Goal: Contribute content: Contribute content

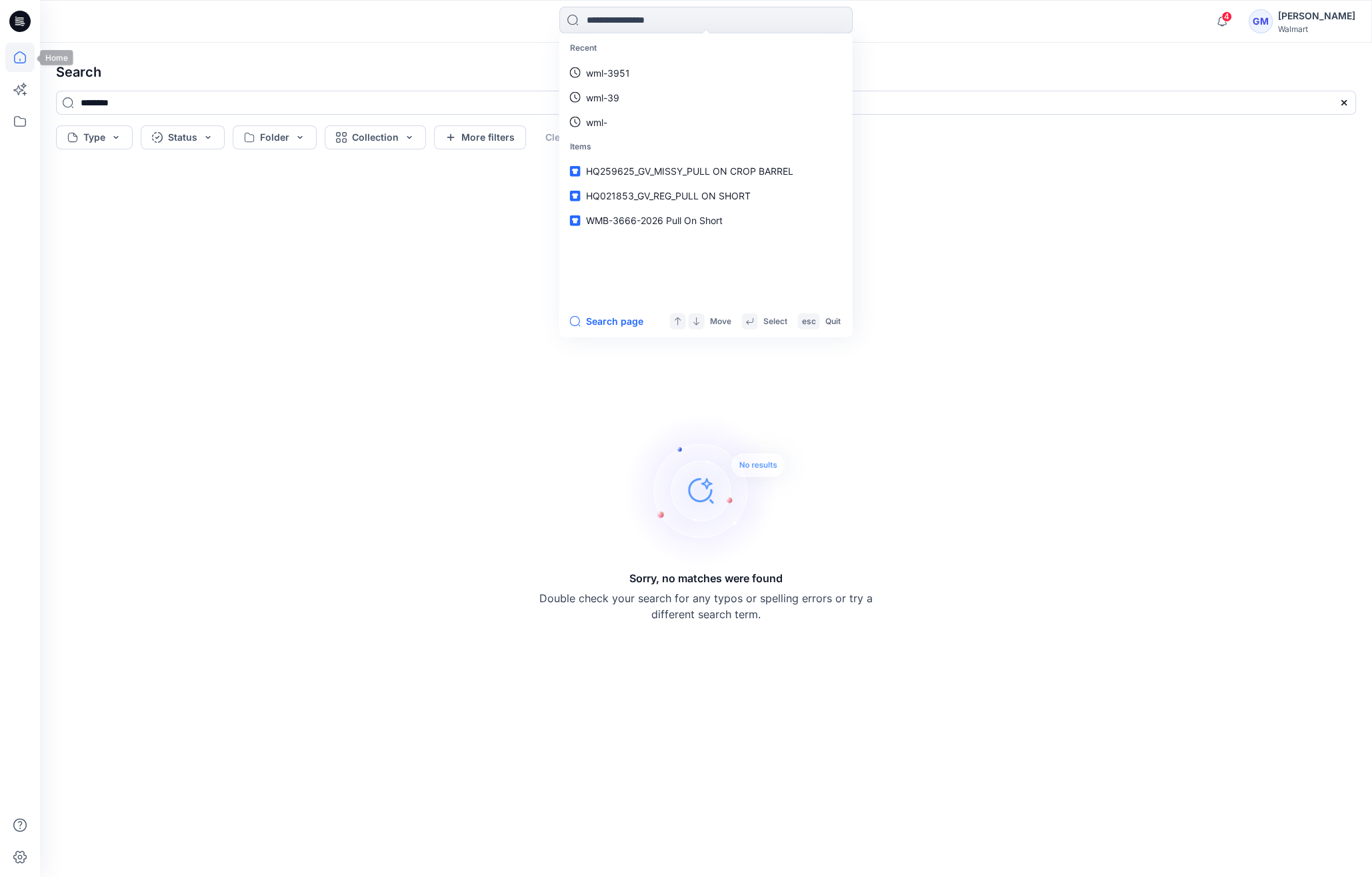
click at [29, 56] on icon at bounding box center [20, 57] width 29 height 29
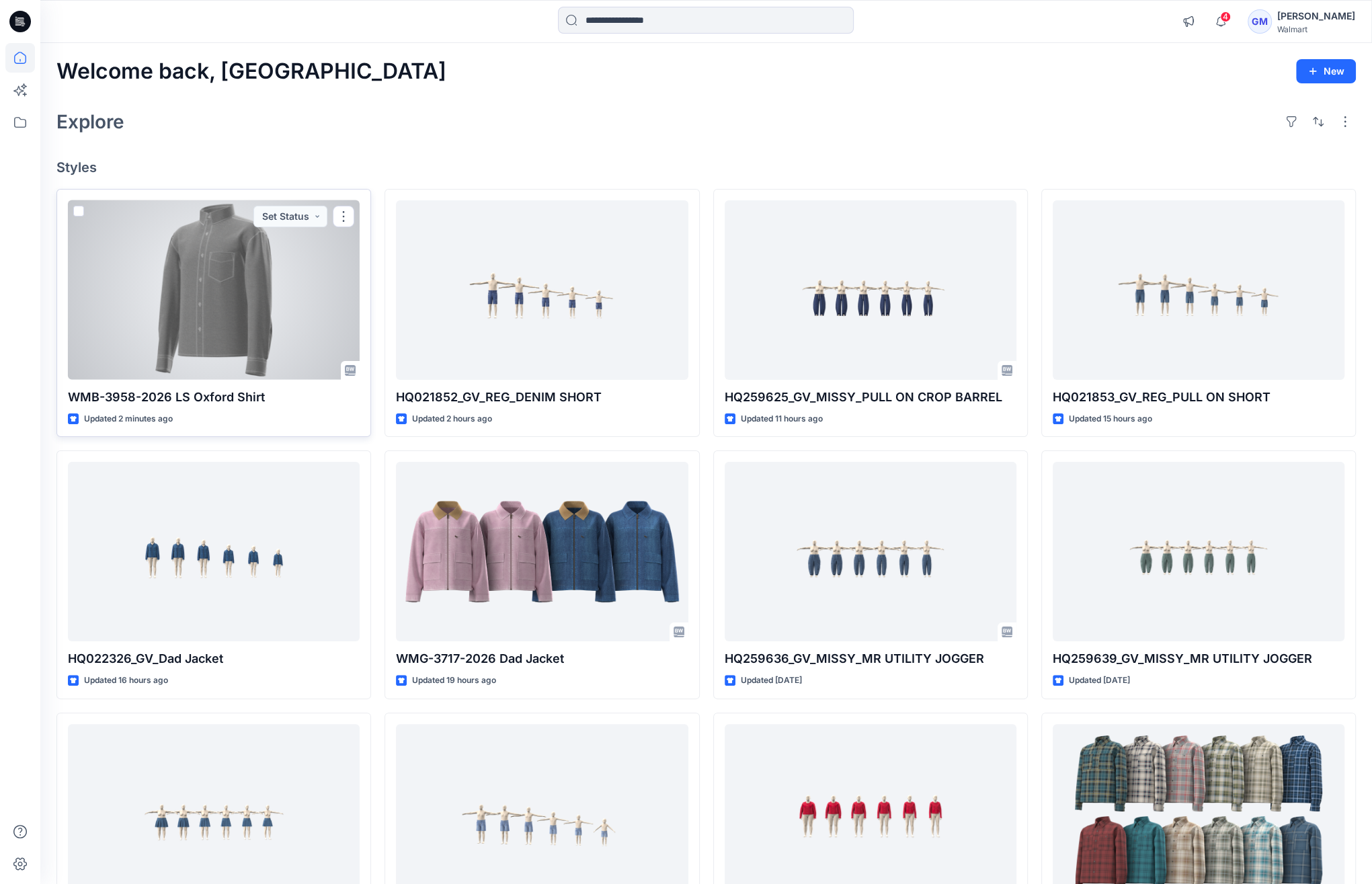
click at [238, 330] on div at bounding box center [214, 290] width 292 height 179
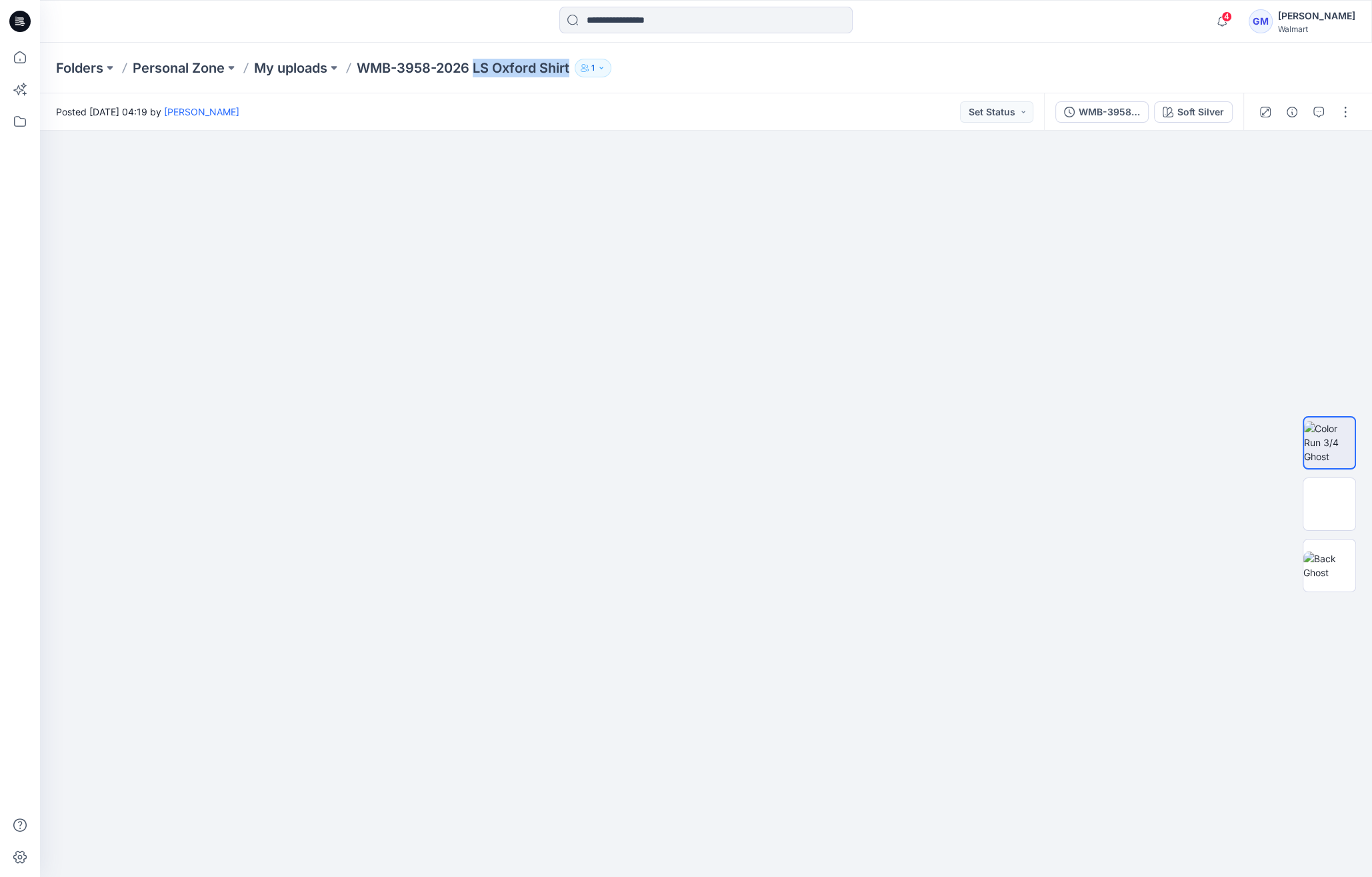
drag, startPoint x: 476, startPoint y: 61, endPoint x: 573, endPoint y: 67, distance: 97.2
click at [570, 67] on p "WMB-3958-2026 LS Oxford Shirt" at bounding box center [463, 68] width 213 height 19
copy p "LS Oxford Shirt"
click at [1292, 113] on icon "button" at bounding box center [1292, 112] width 11 height 11
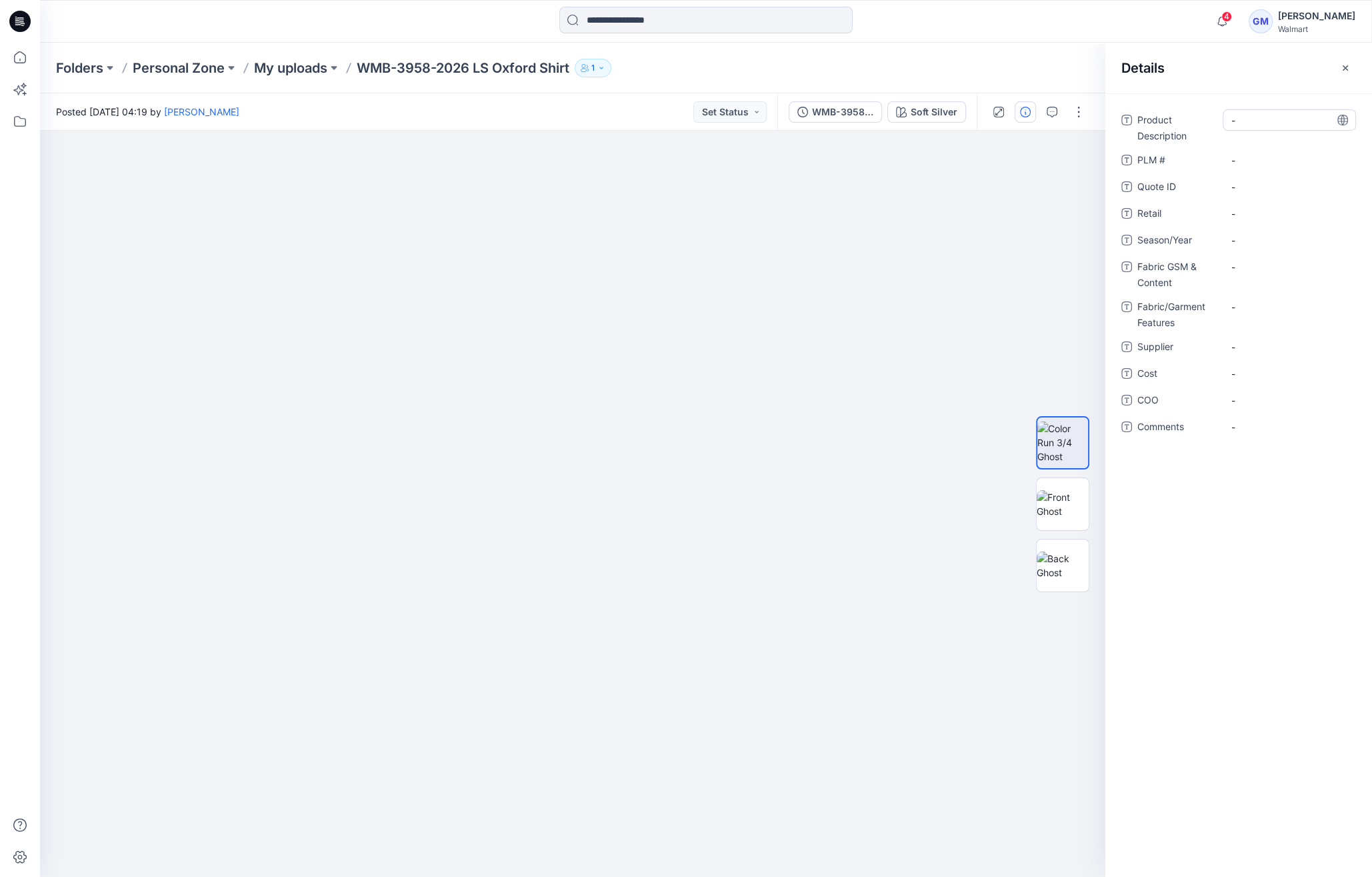
click at [1264, 118] on Description "-" at bounding box center [1289, 120] width 116 height 14
type textarea "**********"
click at [1256, 241] on span "-" at bounding box center [1289, 240] width 116 height 14
type textarea "**********"
click at [1273, 347] on span "-" at bounding box center [1289, 347] width 116 height 14
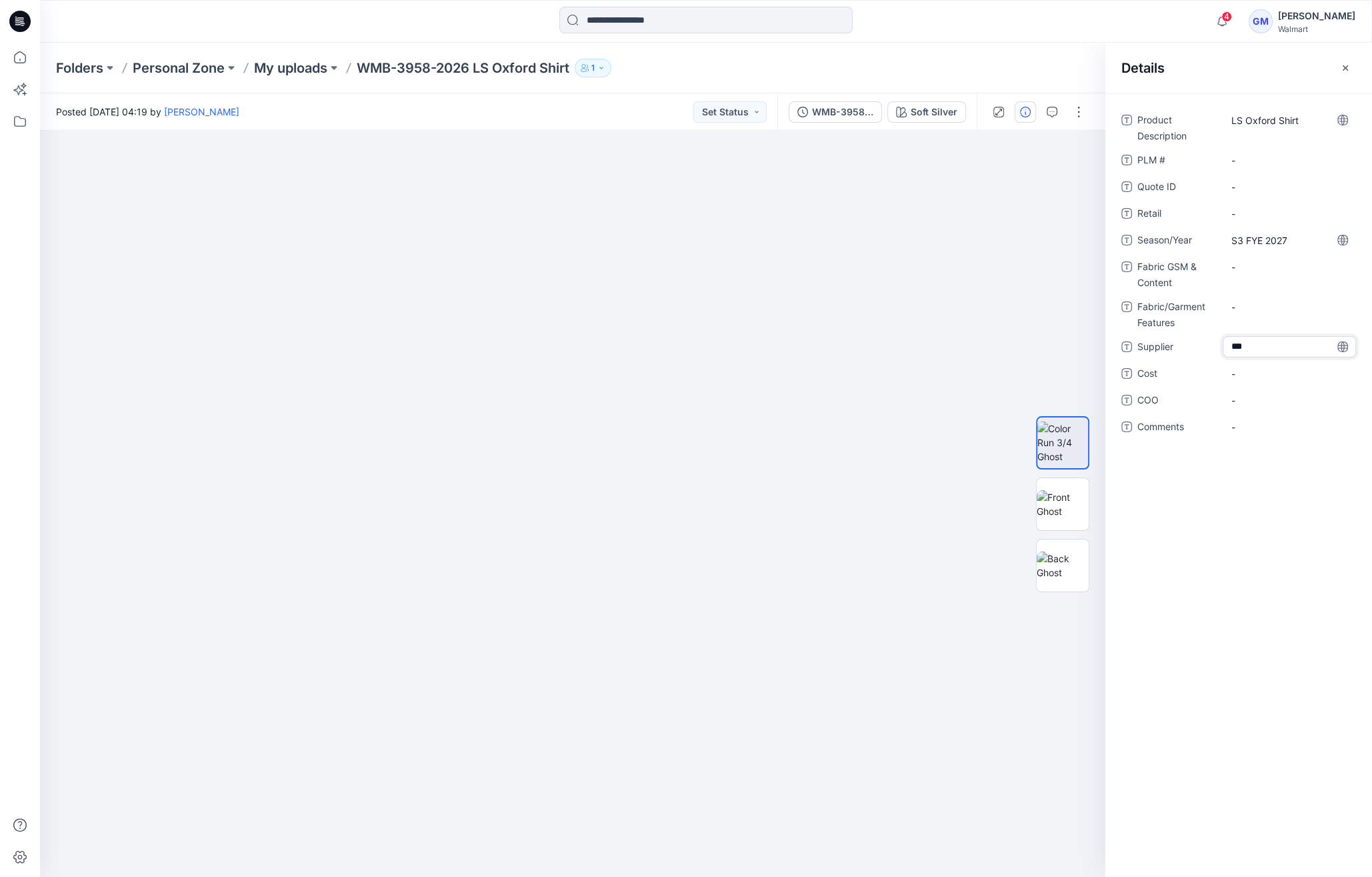
type textarea "****"
click at [1273, 401] on span "-" at bounding box center [1289, 400] width 116 height 14
type textarea "**"
click at [1047, 579] on img at bounding box center [1063, 565] width 52 height 28
click at [1076, 500] on img at bounding box center [1063, 504] width 52 height 28
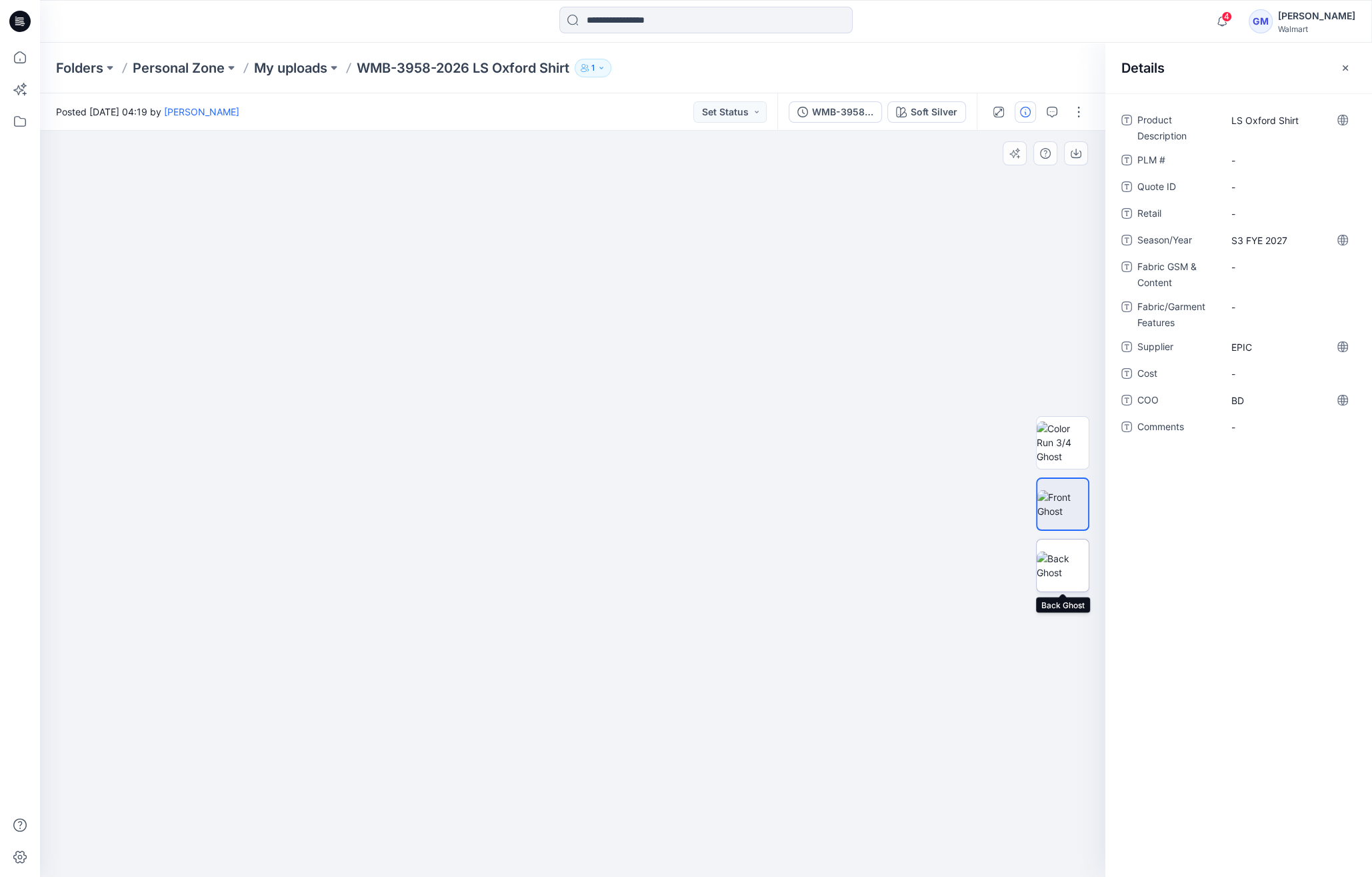
click at [1086, 552] on img at bounding box center [1063, 565] width 52 height 28
click at [1080, 450] on img at bounding box center [1063, 442] width 52 height 42
click at [1079, 490] on img at bounding box center [1063, 504] width 52 height 28
click at [1088, 104] on button "button" at bounding box center [1079, 112] width 21 height 21
click at [1038, 175] on button "Edit" at bounding box center [1023, 181] width 123 height 25
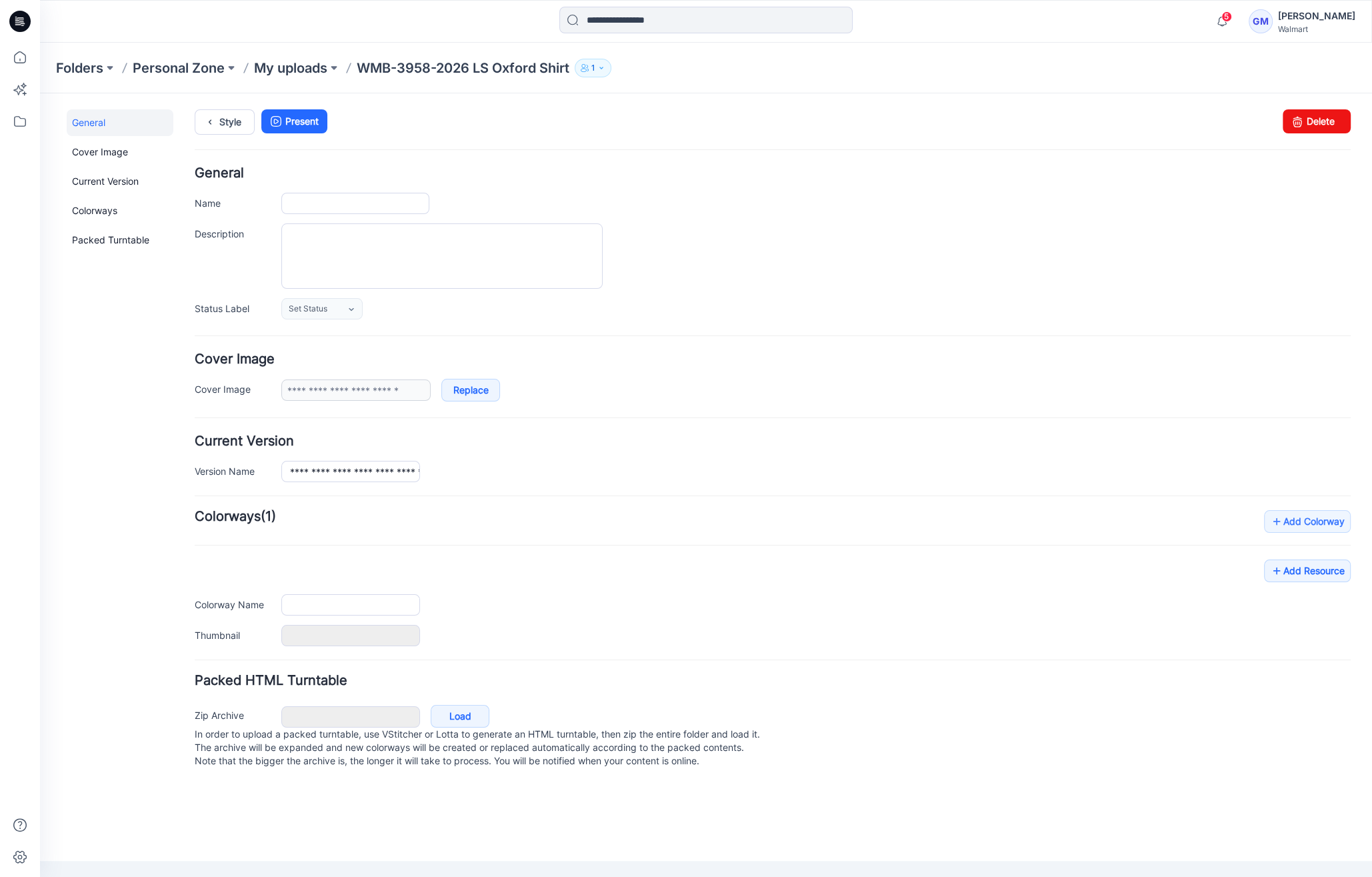
type input "**********"
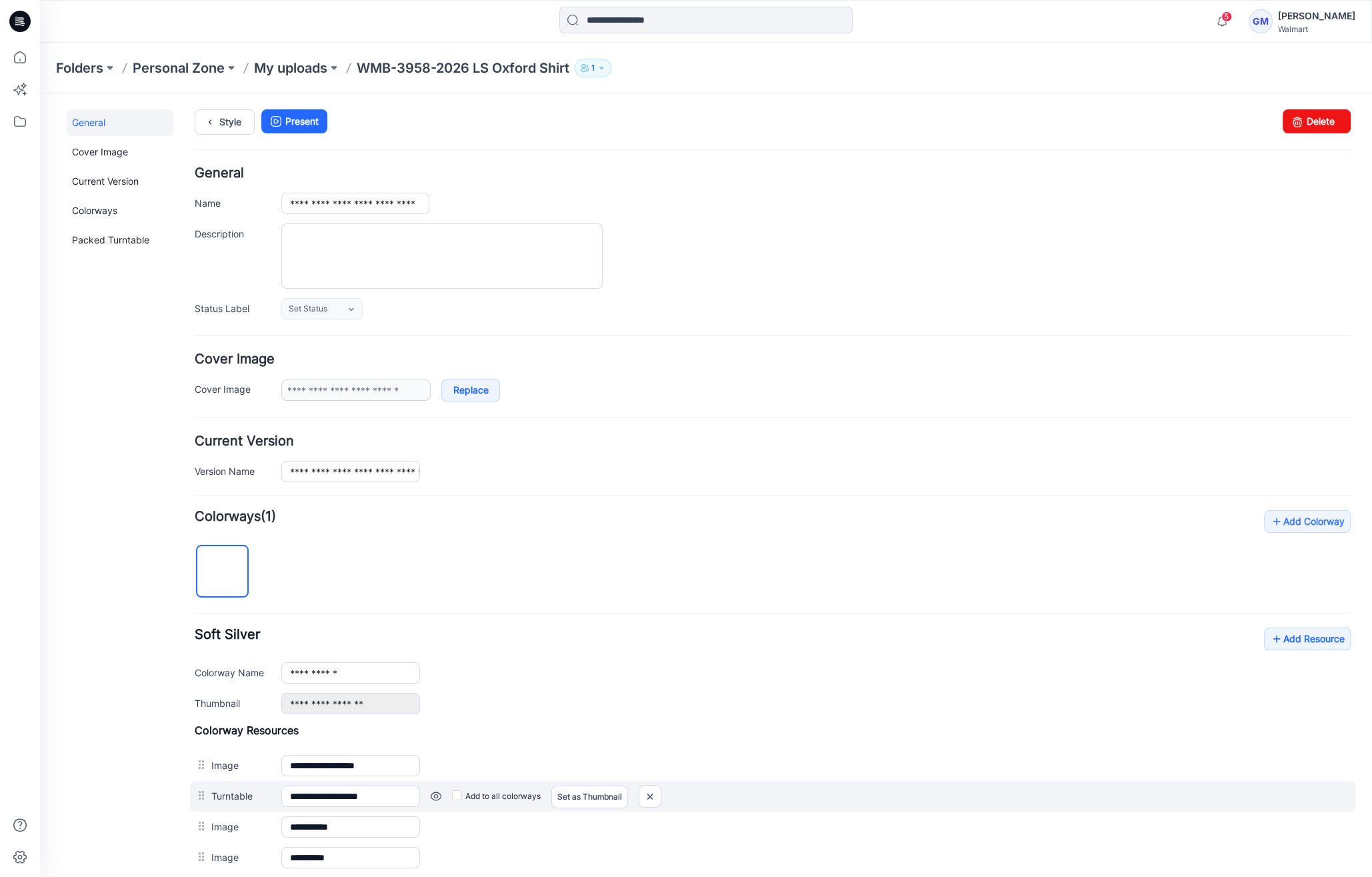
scroll to position [144, 0]
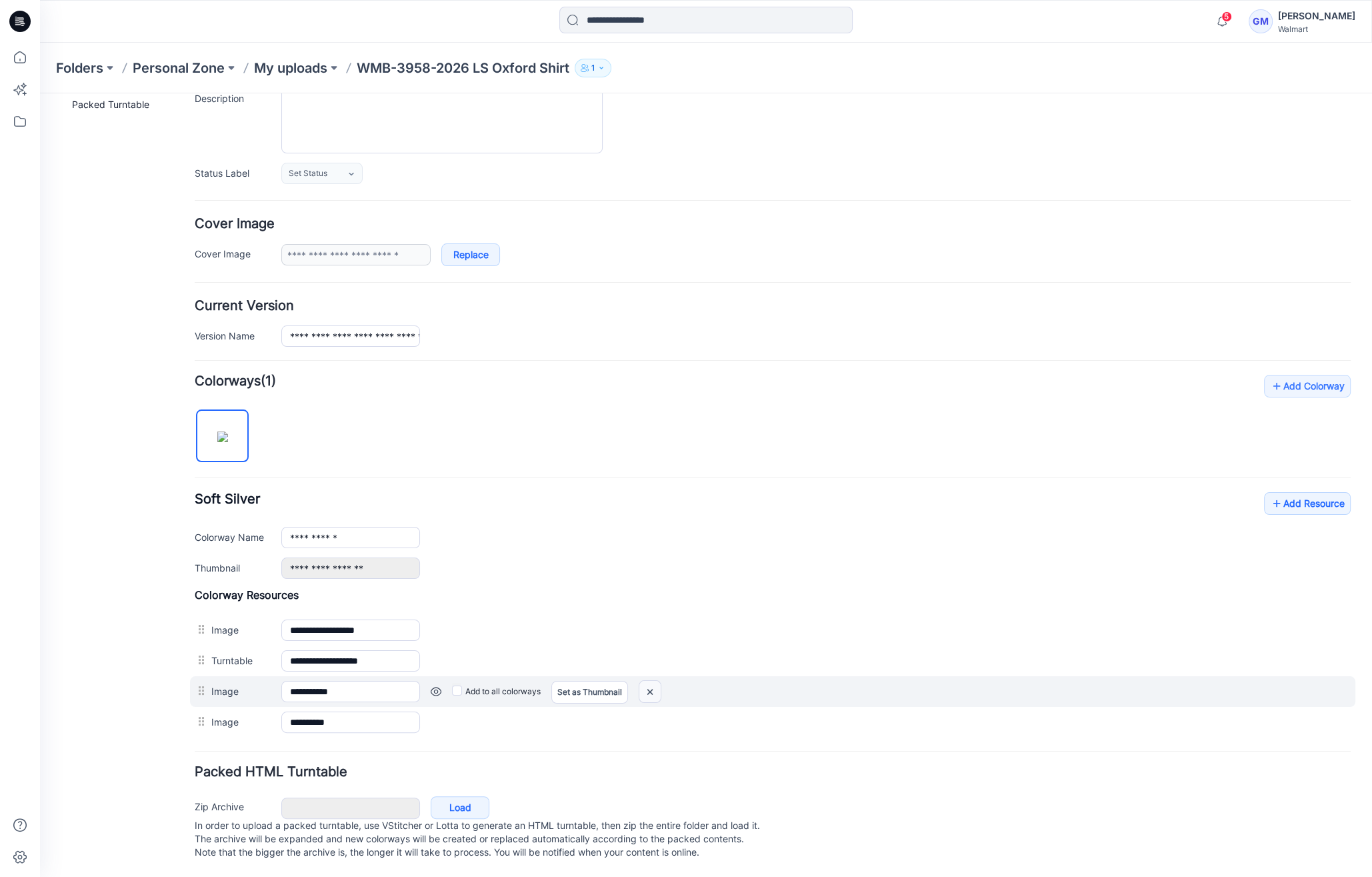
click at [40, 94] on img at bounding box center [40, 94] width 0 height 0
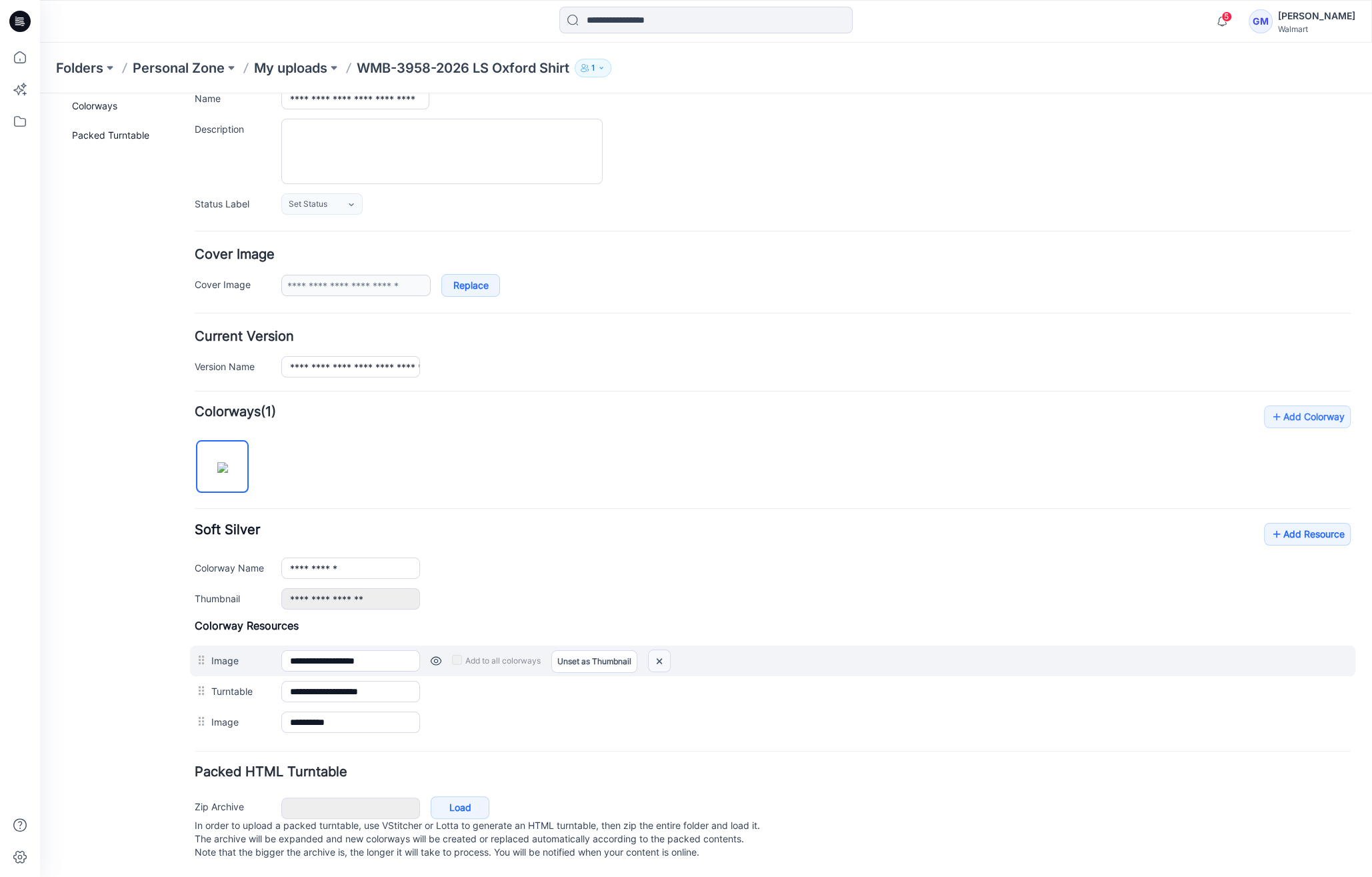
scroll to position [114, 0]
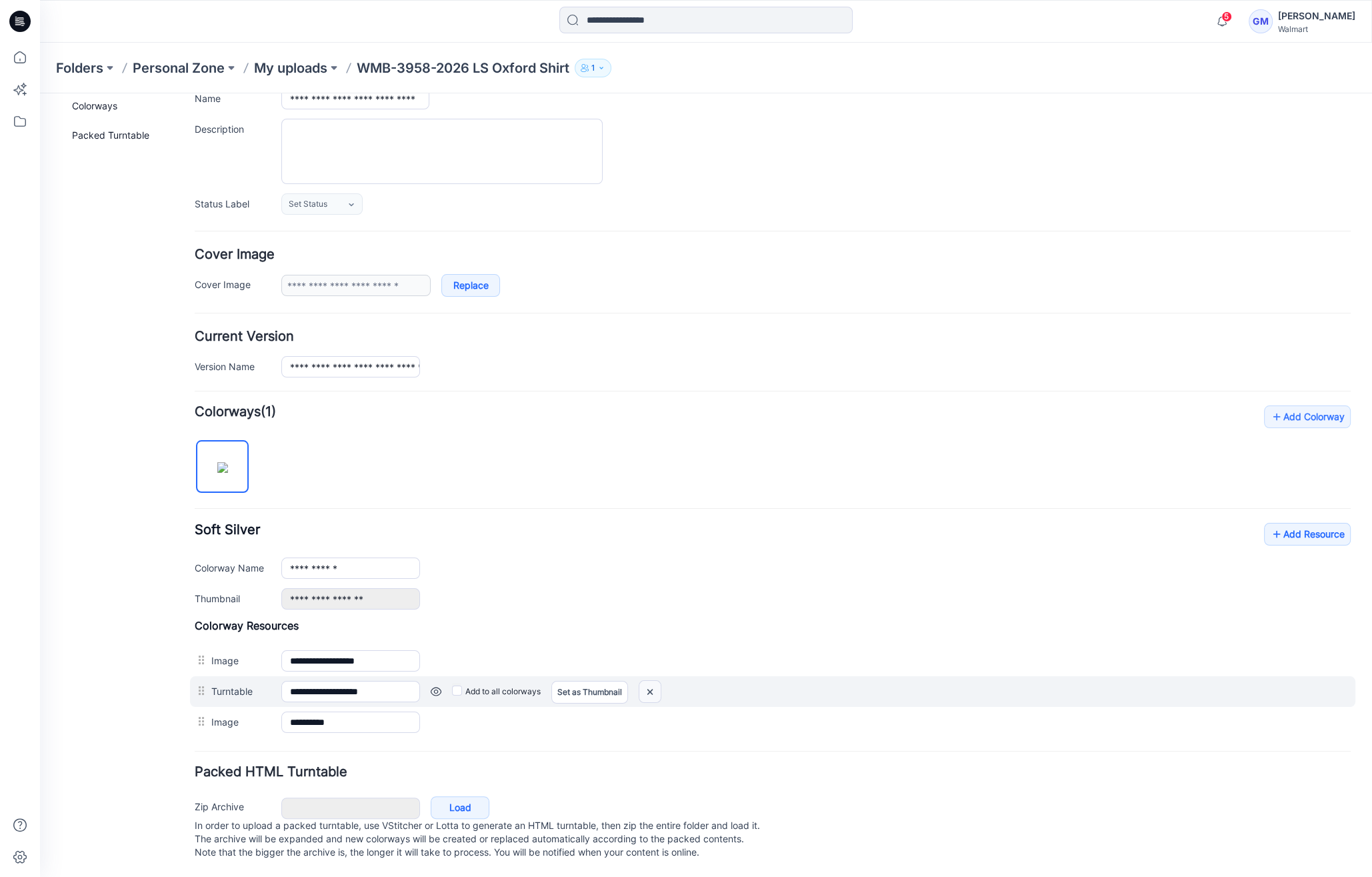
click at [40, 94] on img at bounding box center [40, 94] width 0 height 0
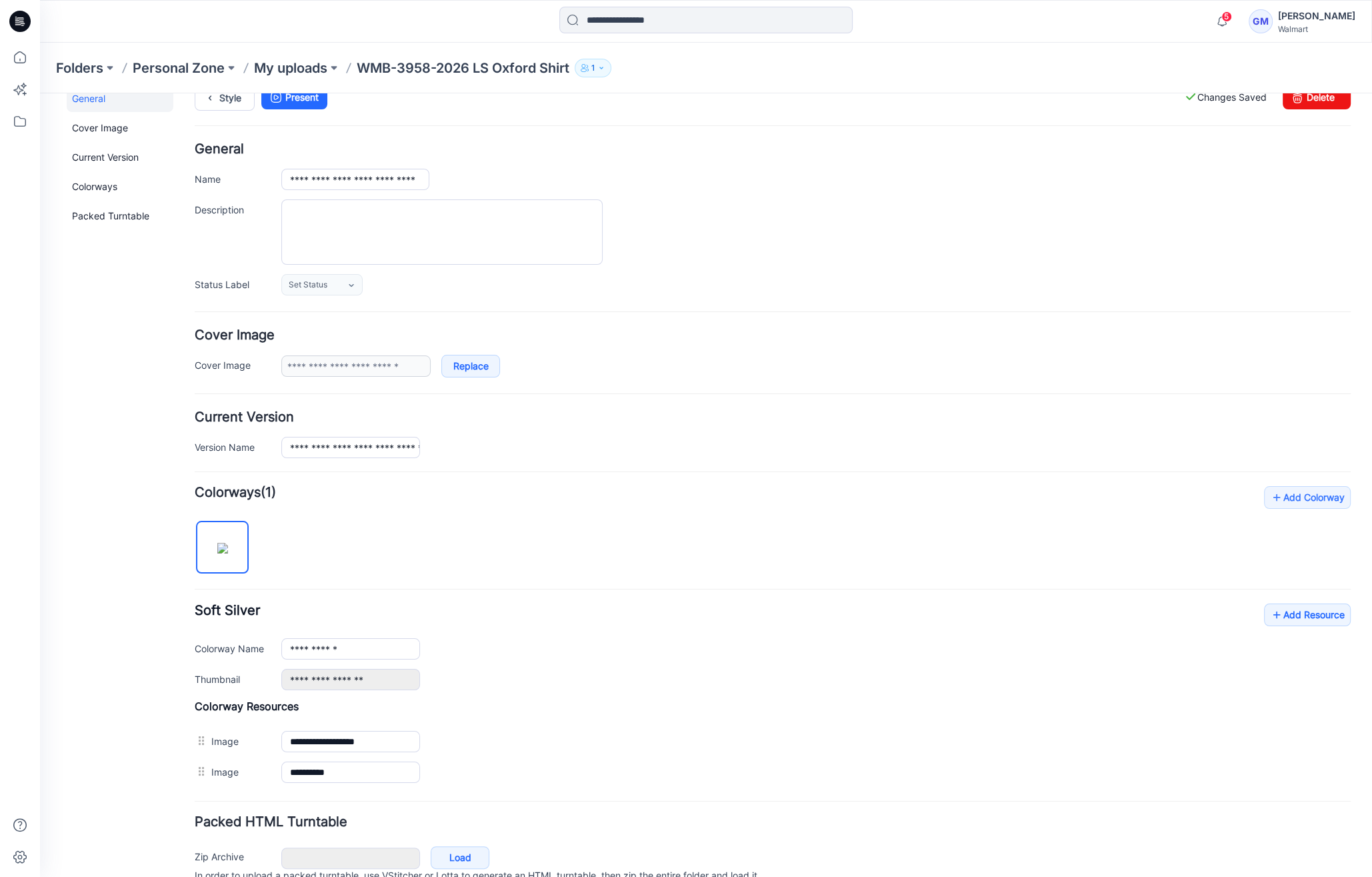
scroll to position [0, 0]
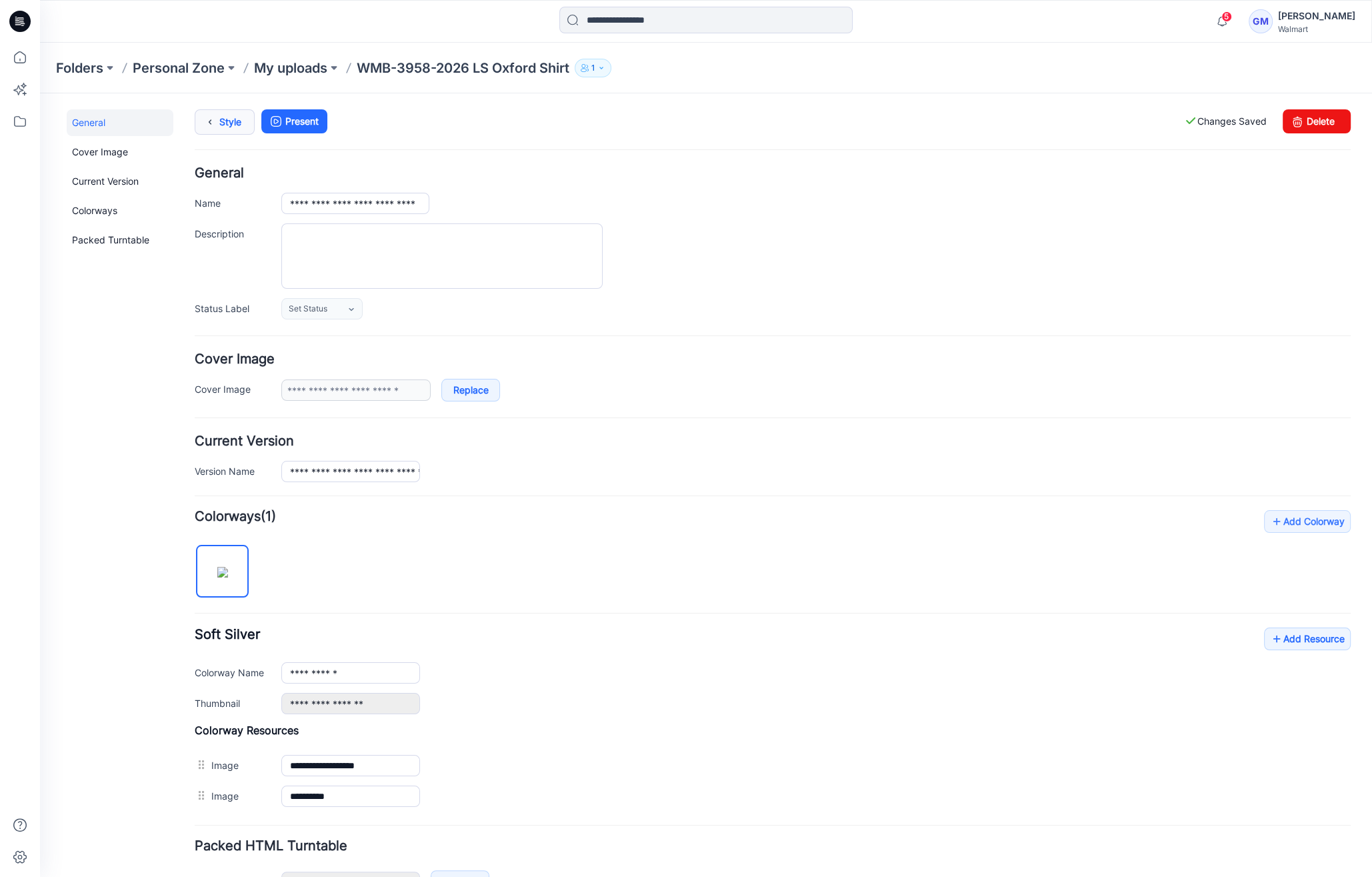
click at [232, 124] on link "Style" at bounding box center [225, 122] width 60 height 26
